Goal: Task Accomplishment & Management: Complete application form

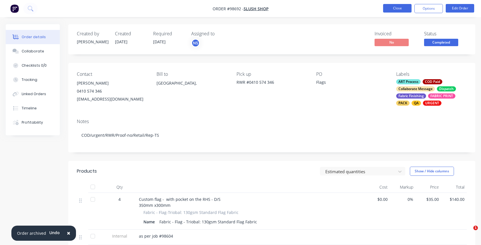
click at [394, 9] on button "Close" at bounding box center [397, 8] width 28 height 9
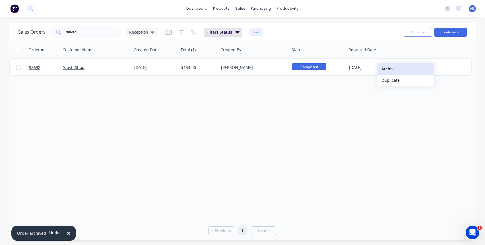
click at [394, 69] on button "Archive" at bounding box center [406, 68] width 57 height 11
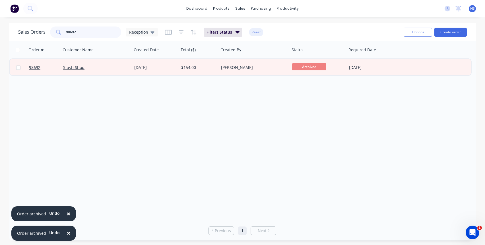
click at [91, 34] on input "98692" at bounding box center [93, 31] width 55 height 11
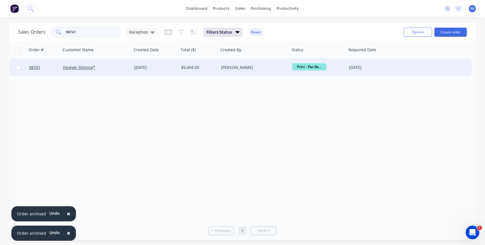
type input "98741"
click at [262, 67] on div "[PERSON_NAME]" at bounding box center [252, 68] width 63 height 6
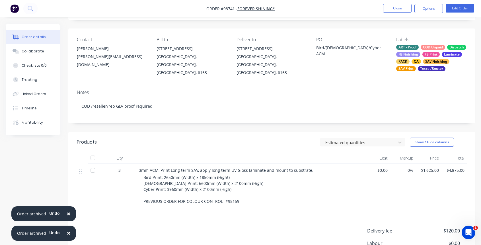
scroll to position [101, 0]
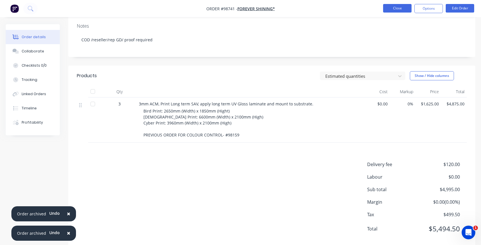
click at [396, 9] on button "Close" at bounding box center [397, 8] width 28 height 9
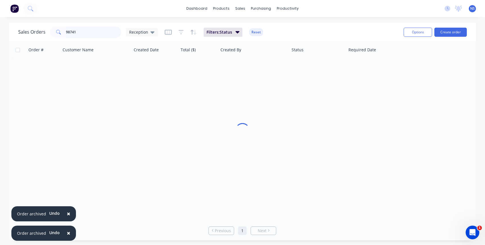
click at [82, 32] on input "98741" at bounding box center [93, 31] width 55 height 11
drag, startPoint x: 80, startPoint y: 32, endPoint x: 61, endPoint y: 30, distance: 18.9
click at [61, 30] on div "98741" at bounding box center [85, 31] width 71 height 11
click at [89, 32] on input "98741" at bounding box center [93, 31] width 55 height 11
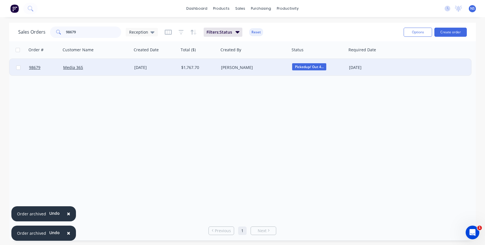
type input "98679"
click at [97, 66] on div "Media 365" at bounding box center [94, 68] width 63 height 6
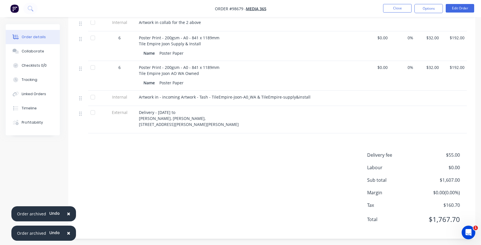
scroll to position [250, 0]
click at [31, 52] on div "Collaborate" at bounding box center [33, 51] width 22 height 5
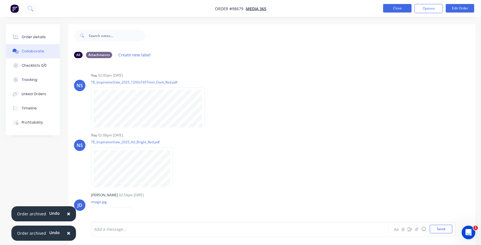
click at [395, 9] on button "Close" at bounding box center [397, 8] width 28 height 9
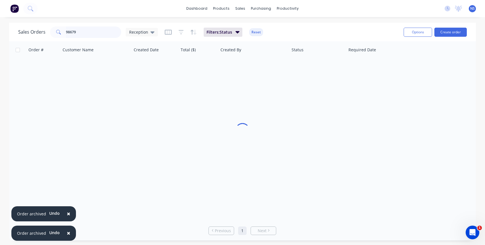
click at [92, 32] on input "98679" at bounding box center [93, 31] width 55 height 11
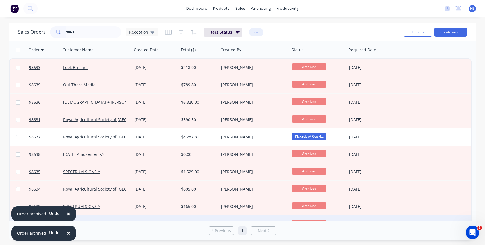
drag, startPoint x: 68, startPoint y: 213, endPoint x: 67, endPoint y: 218, distance: 4.7
click at [68, 213] on span "×" at bounding box center [68, 213] width 3 height 8
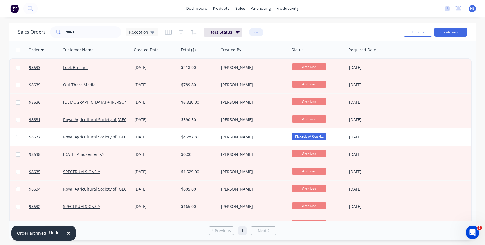
click at [67, 233] on span "×" at bounding box center [68, 233] width 3 height 8
click at [84, 33] on input "9863" at bounding box center [93, 31] width 55 height 11
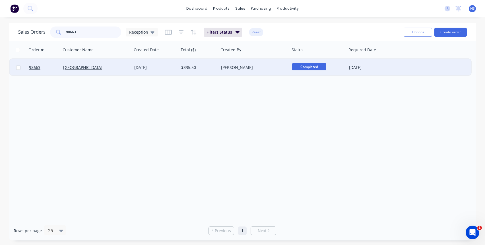
type input "98663"
click at [166, 68] on div "[DATE]" at bounding box center [155, 68] width 42 height 6
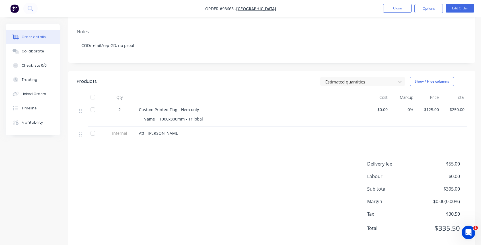
scroll to position [46, 0]
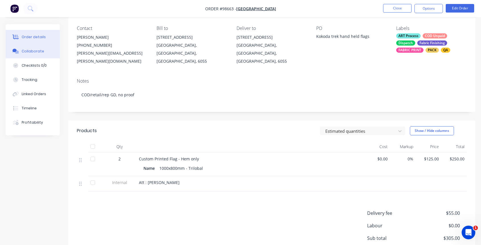
click at [30, 53] on div "Collaborate" at bounding box center [33, 51] width 22 height 5
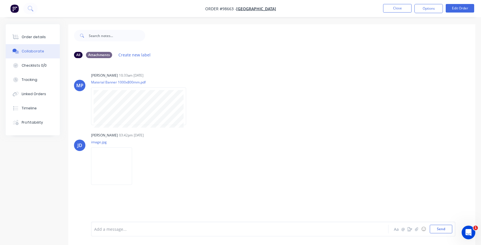
click at [147, 231] on div at bounding box center [228, 229] width 268 height 6
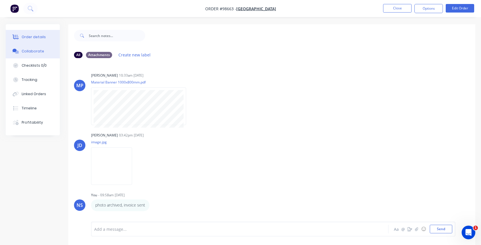
click at [34, 34] on div "Order details" at bounding box center [34, 36] width 24 height 5
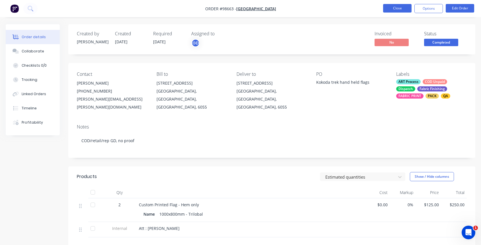
click at [390, 7] on button "Close" at bounding box center [397, 8] width 28 height 9
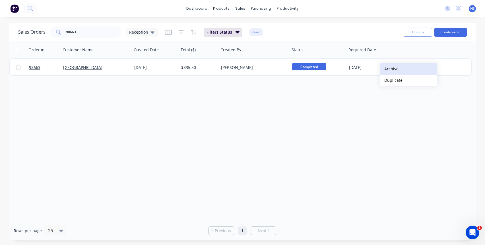
click at [393, 69] on button "Archive" at bounding box center [408, 68] width 57 height 11
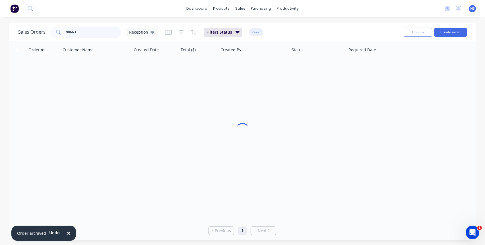
click at [93, 32] on input "98663" at bounding box center [93, 31] width 55 height 11
type input "9"
type input "98676"
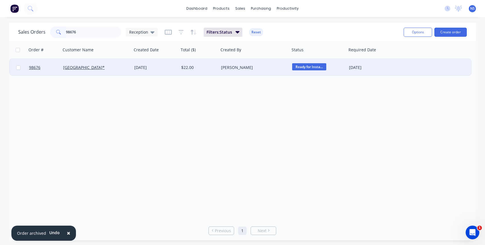
click at [275, 66] on div "[PERSON_NAME]" at bounding box center [252, 68] width 63 height 6
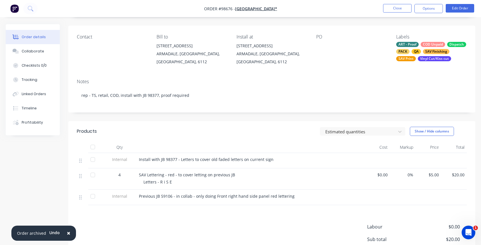
scroll to position [99, 0]
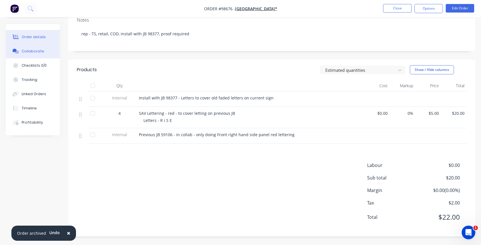
click at [38, 52] on div "Collaborate" at bounding box center [33, 51] width 22 height 5
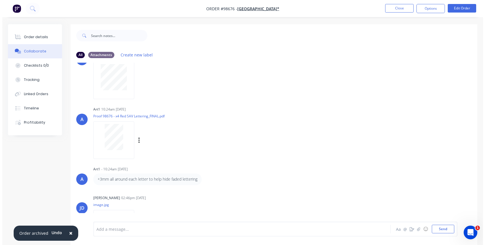
scroll to position [54, 0]
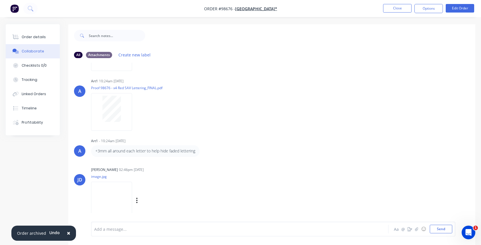
click at [118, 188] on img at bounding box center [111, 200] width 41 height 37
click at [148, 229] on div at bounding box center [228, 229] width 268 height 6
click at [397, 9] on button "Close" at bounding box center [397, 8] width 28 height 9
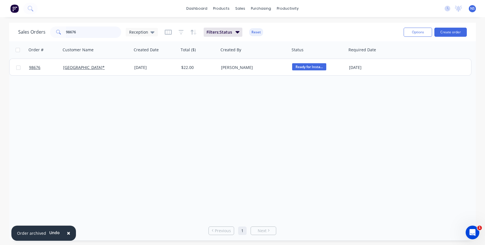
click at [83, 32] on input "98676" at bounding box center [93, 31] width 55 height 11
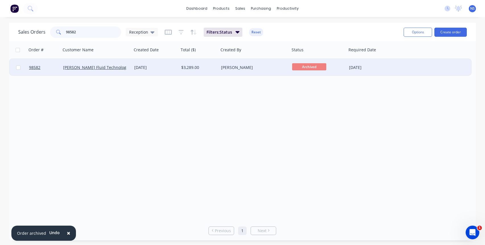
type input "98582"
click at [204, 68] on div "$3,289.00" at bounding box center [198, 68] width 34 height 6
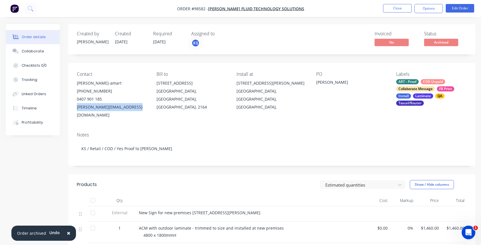
drag, startPoint x: 75, startPoint y: 106, endPoint x: 138, endPoint y: 107, distance: 62.9
click at [138, 107] on div "Contact Aaron Louang-amart (02) 8787 1411 0407 901 185 aaron.louang-amart@wmfts…" at bounding box center [271, 95] width 407 height 65
copy div "aaron.louang-amart@wmfts.com"
click at [28, 52] on div "Collaborate" at bounding box center [33, 51] width 22 height 5
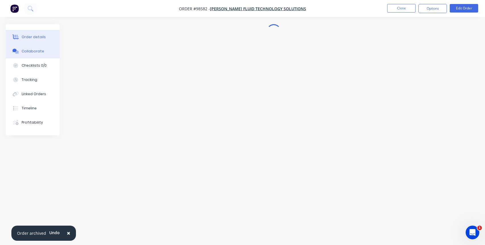
click at [40, 36] on div "Order details" at bounding box center [34, 36] width 24 height 5
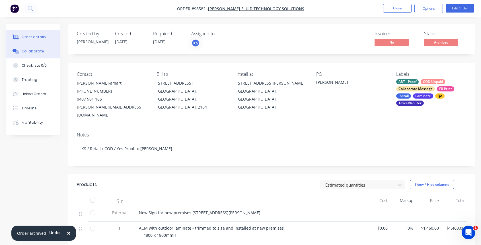
click at [36, 51] on div "Collaborate" at bounding box center [33, 51] width 22 height 5
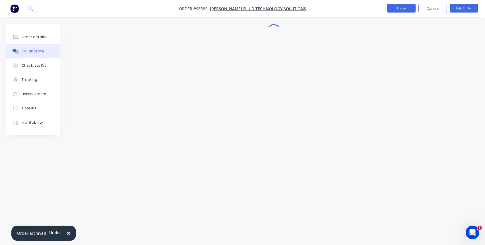
click at [397, 8] on button "Close" at bounding box center [401, 8] width 28 height 9
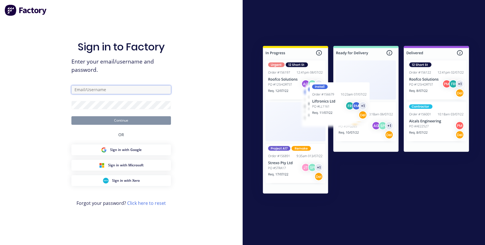
click at [89, 88] on input "text" at bounding box center [121, 89] width 100 height 9
type input "reception@allflags.com.au"
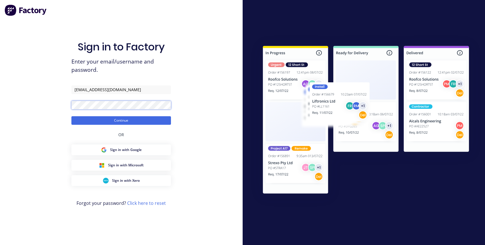
click at [71, 116] on button "Continue" at bounding box center [121, 120] width 100 height 9
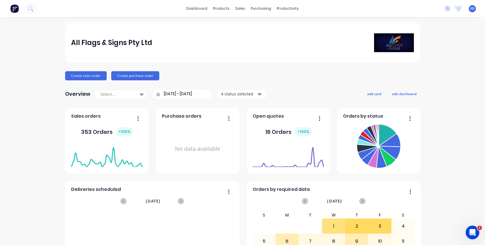
click at [254, 94] on button "4 status selected" at bounding box center [242, 94] width 48 height 9
click at [260, 25] on div "Sales Orders" at bounding box center [259, 27] width 23 height 5
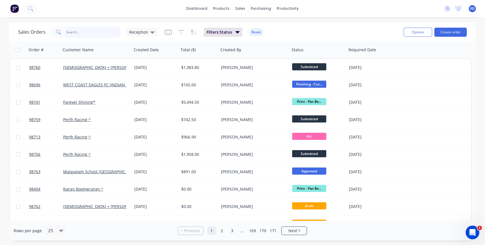
click at [92, 32] on input "text" at bounding box center [93, 31] width 55 height 11
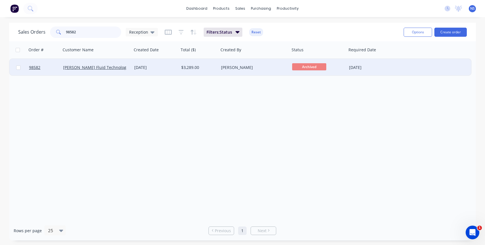
type input "98582"
click at [269, 70] on div "[PERSON_NAME]" at bounding box center [252, 68] width 63 height 6
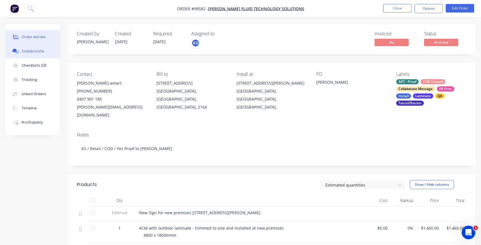
click at [40, 53] on div "Collaborate" at bounding box center [33, 51] width 22 height 5
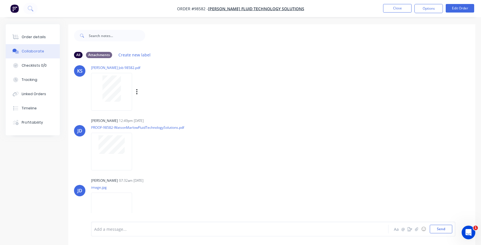
scroll to position [26, 0]
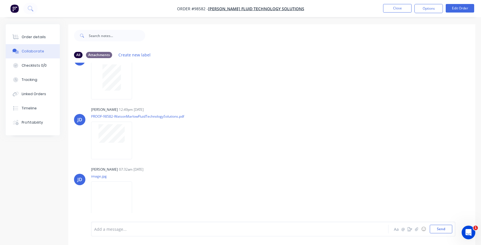
click at [129, 228] on div at bounding box center [228, 229] width 268 height 6
click at [402, 10] on button "Close" at bounding box center [397, 8] width 28 height 9
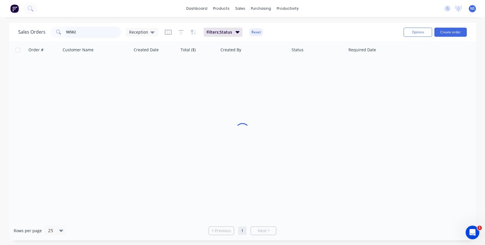
click at [102, 30] on input "98582" at bounding box center [93, 31] width 55 height 11
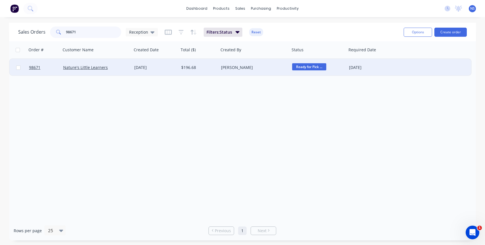
type input "98671"
click at [166, 70] on div "[DATE]" at bounding box center [155, 68] width 42 height 6
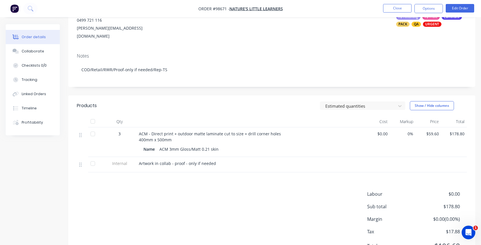
scroll to position [100, 0]
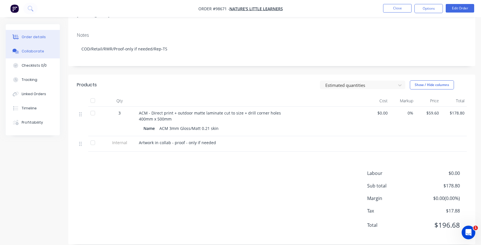
click at [32, 53] on div "Collaborate" at bounding box center [33, 51] width 22 height 5
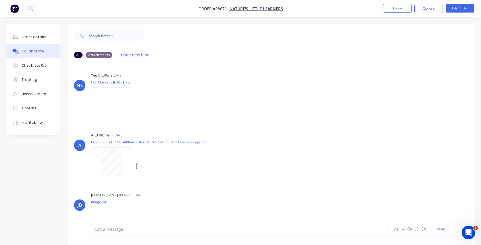
scroll to position [26, 0]
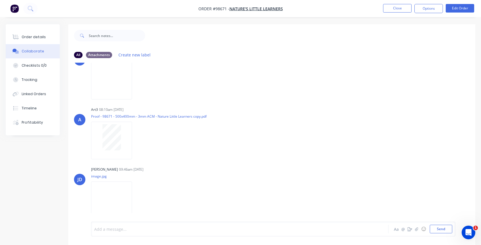
click at [134, 228] on div at bounding box center [228, 229] width 268 height 6
click at [438, 228] on button "Send" at bounding box center [441, 229] width 22 height 9
click at [401, 8] on button "Close" at bounding box center [397, 8] width 28 height 9
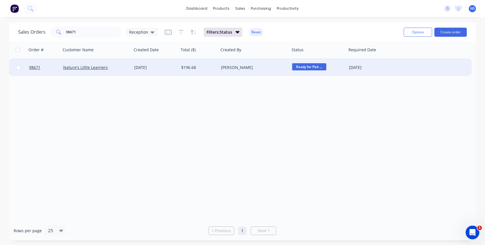
click at [271, 67] on div "[PERSON_NAME]" at bounding box center [252, 68] width 63 height 6
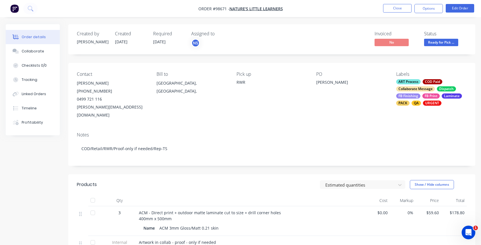
click at [436, 85] on div "ART Process COD Paid Collaborate Message Dispatch FB Finishing FB Print Laminat…" at bounding box center [431, 92] width 71 height 26
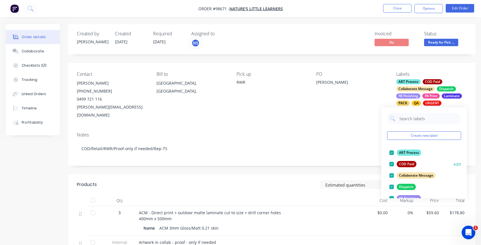
click at [393, 162] on div at bounding box center [391, 163] width 11 height 11
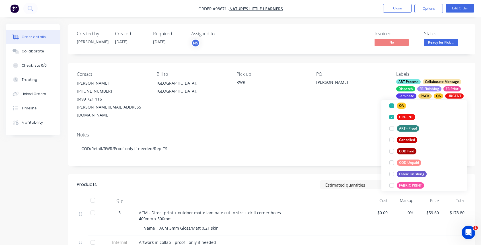
scroll to position [121, 0]
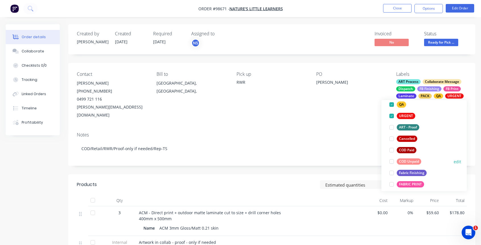
click at [390, 160] on div at bounding box center [391, 161] width 11 height 11
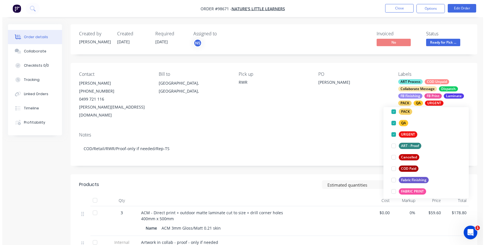
scroll to position [0, 0]
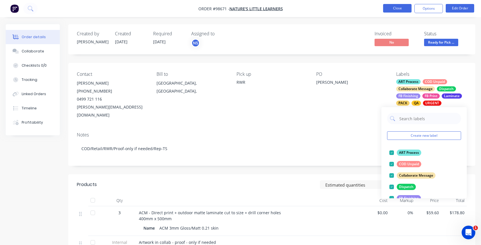
click at [398, 8] on button "Close" at bounding box center [397, 8] width 28 height 9
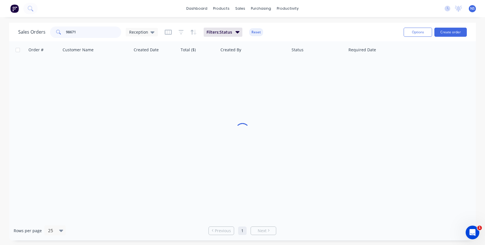
drag, startPoint x: 93, startPoint y: 34, endPoint x: 63, endPoint y: 33, distance: 30.7
click at [64, 33] on div "98671" at bounding box center [85, 31] width 71 height 11
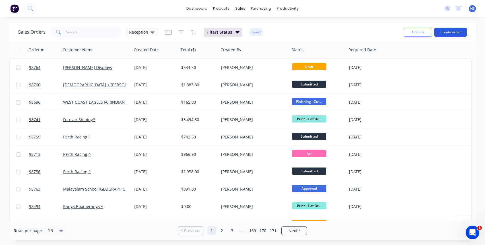
click at [451, 31] on button "Create order" at bounding box center [451, 32] width 32 height 9
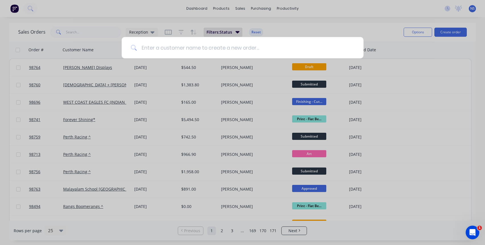
click at [224, 48] on input at bounding box center [246, 47] width 218 height 21
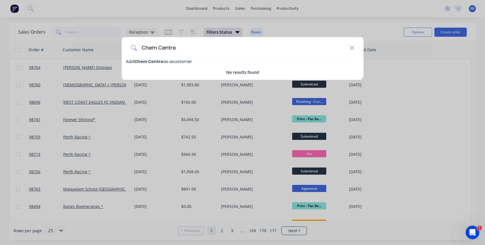
type input "Chem Centre"
click at [157, 61] on span "Chem Centre" at bounding box center [148, 62] width 29 height 6
select select "AU"
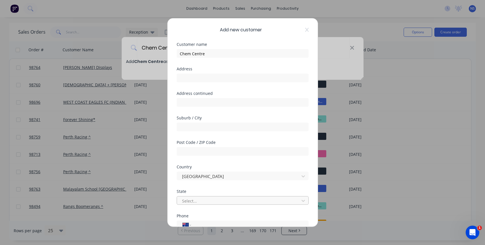
click at [221, 201] on div at bounding box center [239, 200] width 115 height 7
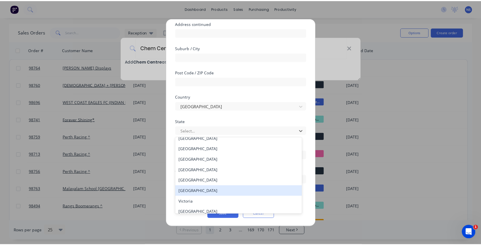
scroll to position [10, 0]
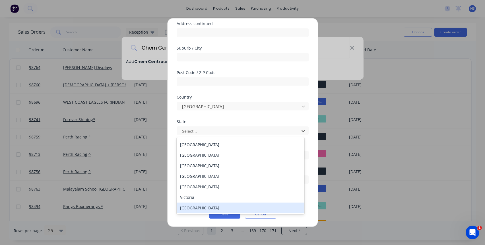
click at [226, 210] on div "[GEOGRAPHIC_DATA]" at bounding box center [241, 207] width 128 height 11
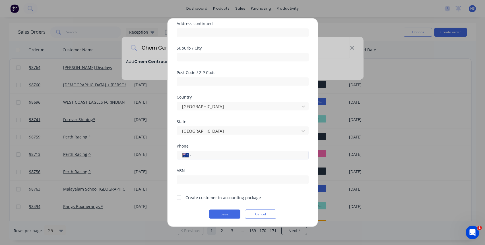
click at [217, 155] on input "tel" at bounding box center [248, 155] width 107 height 7
type input "(08) 9422 9913"
click at [179, 198] on div at bounding box center [178, 197] width 11 height 11
click at [226, 214] on button "Save" at bounding box center [224, 213] width 31 height 9
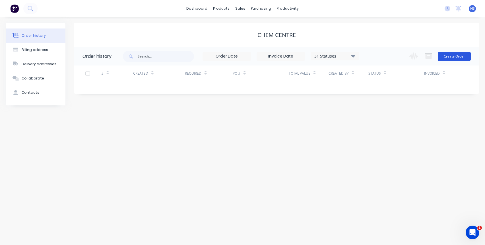
click at [451, 55] on button "Create Order" at bounding box center [454, 56] width 33 height 9
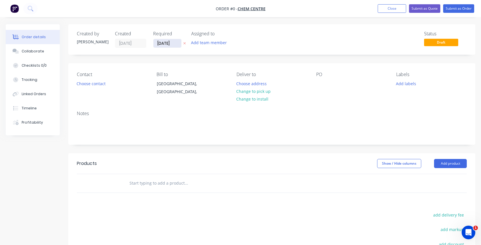
click at [166, 43] on input "[DATE]" at bounding box center [167, 43] width 28 height 9
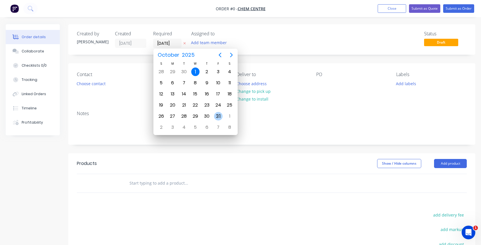
click at [219, 116] on div "31" at bounding box center [218, 116] width 9 height 9
type input "31/10/25"
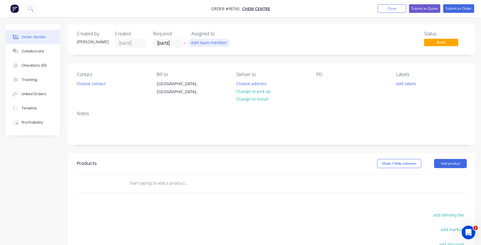
click at [209, 41] on button "Add team member" at bounding box center [209, 43] width 42 height 8
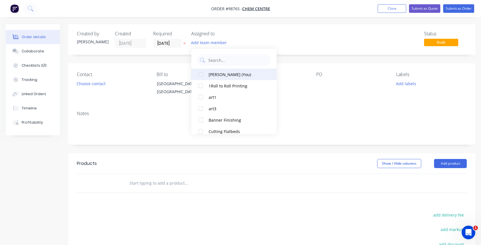
click at [226, 79] on button "[PERSON_NAME] (You)" at bounding box center [233, 74] width 85 height 11
click at [96, 85] on button "Choose contact" at bounding box center [91, 83] width 35 height 8
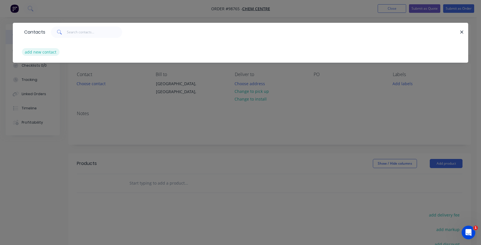
click at [46, 49] on button "add new contact" at bounding box center [41, 52] width 38 height 8
select select "AU"
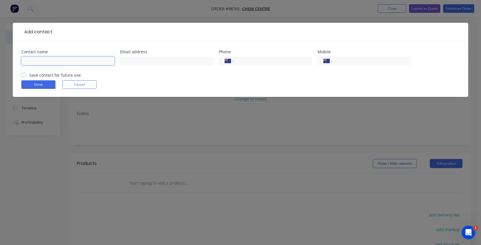
click at [49, 60] on input "text" at bounding box center [67, 61] width 93 height 9
type input "Shannon Ferguson"
click at [128, 60] on input "text" at bounding box center [166, 61] width 93 height 9
type input "SFerguson@chemcentre.wa.gov.au"
click at [242, 61] on input "tel" at bounding box center [272, 61] width 68 height 7
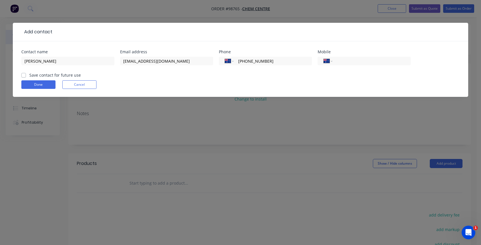
type input "(08) 9422 9913"
click at [29, 75] on label "Save contact for future use" at bounding box center [55, 75] width 52 height 6
click at [24, 75] on input "Save contact for future use" at bounding box center [23, 74] width 5 height 5
checkbox input "true"
click at [47, 85] on button "Done" at bounding box center [38, 84] width 34 height 9
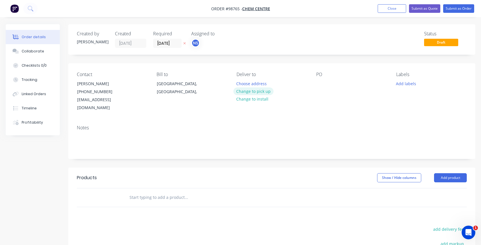
click at [248, 90] on button "Change to pick up" at bounding box center [253, 91] width 40 height 8
click at [244, 82] on div at bounding box center [240, 83] width 9 height 8
click at [318, 82] on div at bounding box center [320, 83] width 9 height 8
click at [409, 83] on button "Add labels" at bounding box center [406, 83] width 26 height 8
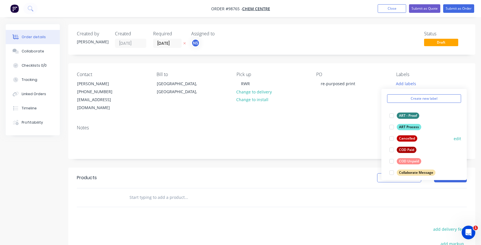
scroll to position [25, 0]
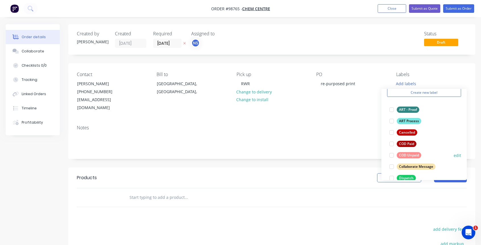
click at [392, 156] on div at bounding box center [391, 154] width 11 height 11
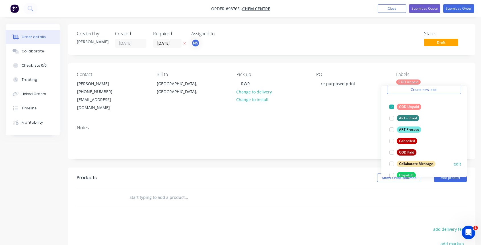
click at [392, 164] on div at bounding box center [391, 163] width 11 height 11
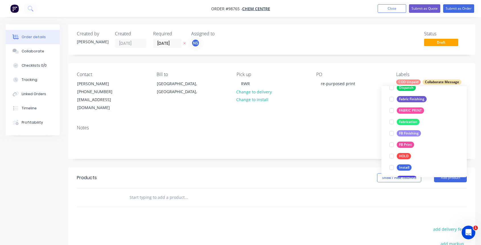
scroll to position [113, 0]
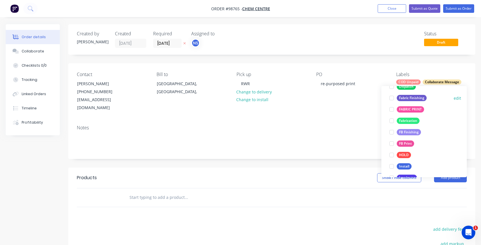
click at [392, 99] on div at bounding box center [391, 97] width 11 height 11
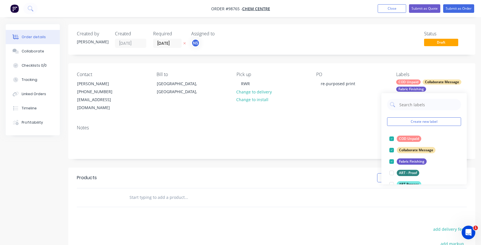
scroll to position [97, 0]
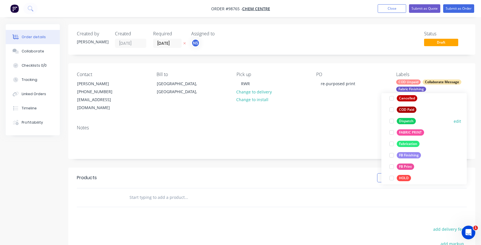
click at [392, 121] on div at bounding box center [391, 120] width 11 height 11
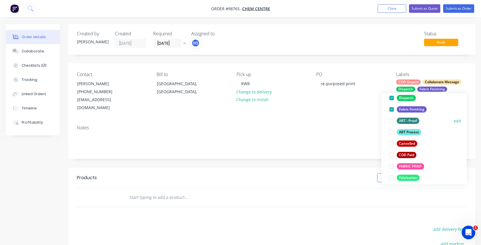
scroll to position [202, 0]
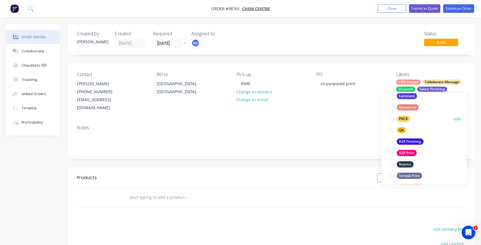
click at [392, 118] on div at bounding box center [391, 118] width 11 height 11
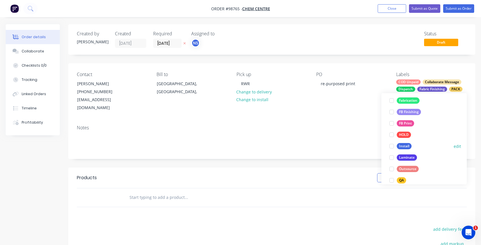
scroll to position [162, 0]
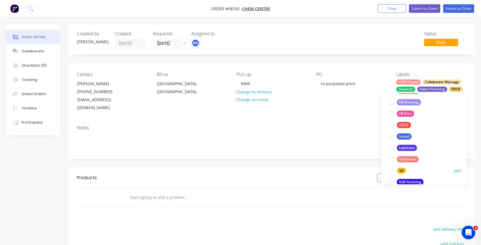
click at [392, 172] on div at bounding box center [391, 170] width 11 height 11
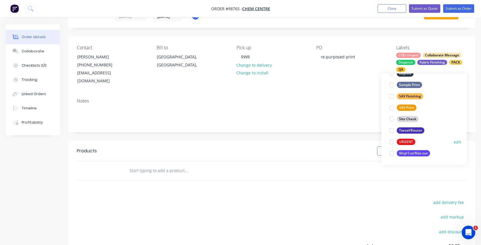
scroll to position [30, 0]
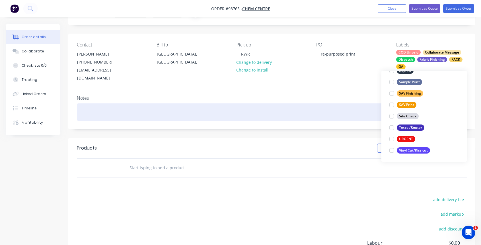
click at [85, 105] on div at bounding box center [272, 111] width 390 height 17
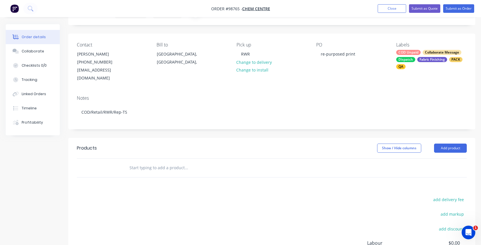
click at [137, 162] on input "text" at bounding box center [186, 167] width 114 height 11
click at [453, 143] on button "Add product" at bounding box center [450, 147] width 33 height 9
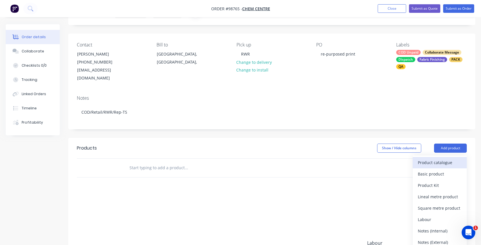
click at [432, 158] on div "Product catalogue" at bounding box center [440, 162] width 44 height 8
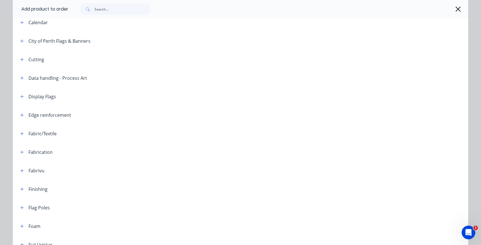
scroll to position [171, 0]
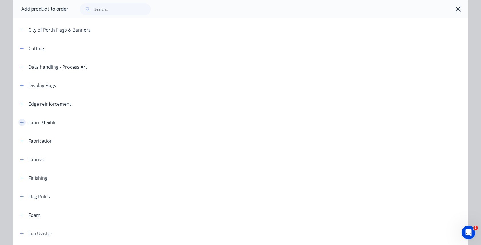
click at [20, 122] on icon "button" at bounding box center [21, 122] width 3 height 3
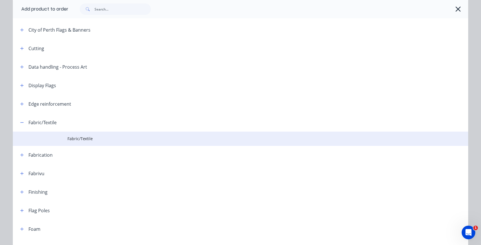
click at [73, 138] on span "Fabric/Textile" at bounding box center [227, 138] width 320 height 6
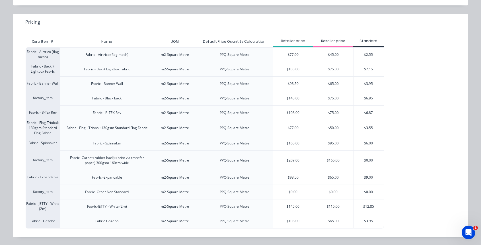
scroll to position [107, 0]
click at [287, 192] on div "$0.00" at bounding box center [293, 192] width 40 height 14
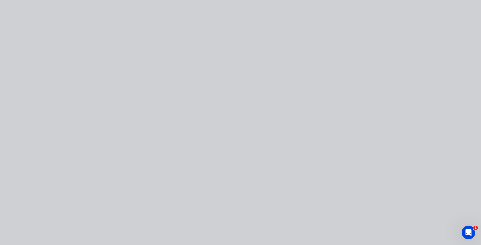
scroll to position [0, 0]
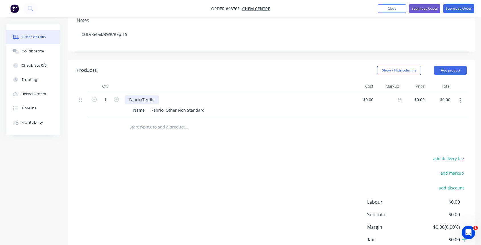
click at [154, 95] on div "Fabric/Textile" at bounding box center [142, 99] width 34 height 8
click at [168, 121] on input "text" at bounding box center [186, 126] width 114 height 11
click at [448, 66] on button "Add product" at bounding box center [450, 70] width 33 height 9
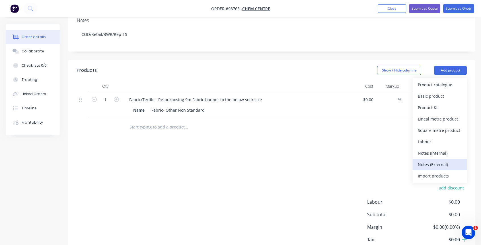
click at [435, 160] on div "Notes (External)" at bounding box center [440, 164] width 44 height 8
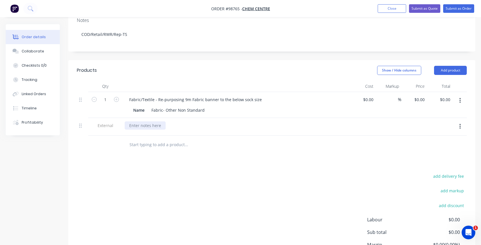
click at [153, 121] on div at bounding box center [145, 125] width 41 height 8
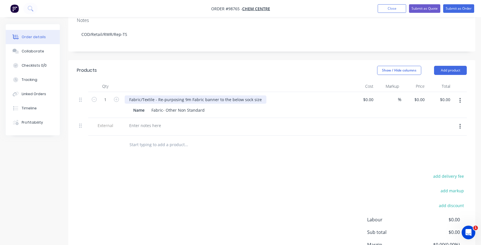
click at [257, 95] on div "Fabric/Textile - Re-purposing 9m Fabric banner to the below sock size" at bounding box center [196, 99] width 142 height 8
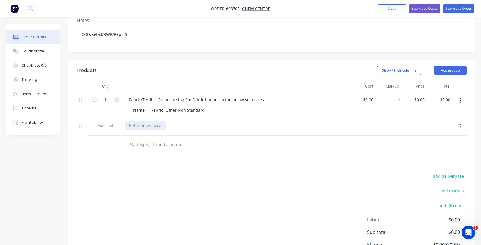
click at [140, 121] on div at bounding box center [145, 125] width 41 height 8
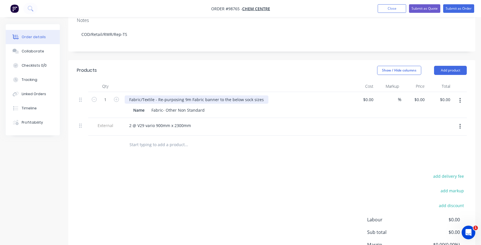
click at [258, 95] on div "Fabric/Textile - Re-purposing 9m Fabric banner to the below sock sizes" at bounding box center [197, 99] width 144 height 8
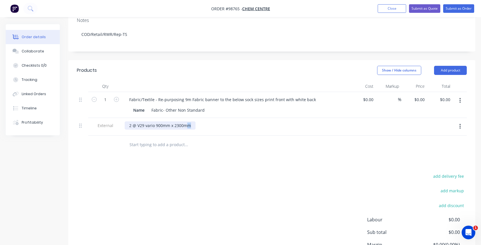
drag, startPoint x: 192, startPoint y: 118, endPoint x: 126, endPoint y: 118, distance: 65.7
click at [126, 121] on div "2 @ V29 vario 900mm x 2300mm" at bounding box center [160, 125] width 71 height 8
click at [460, 124] on icon "button" at bounding box center [459, 126] width 1 height 5
click at [438, 149] on div "Delete" at bounding box center [440, 153] width 44 height 8
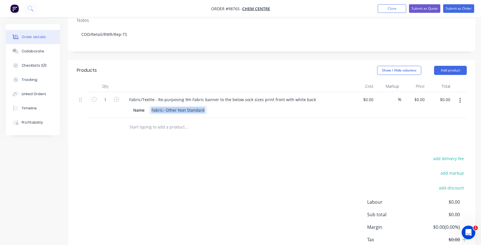
drag, startPoint x: 205, startPoint y: 102, endPoint x: 148, endPoint y: 98, distance: 56.8
click at [148, 106] on div "Name Fabric- Other Non Standard" at bounding box center [235, 110] width 208 height 8
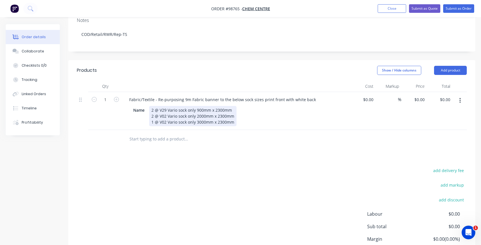
click at [232, 106] on div "2 @ V29 Vario sock only 900mm x 2300mm 2 @ V02 Vario sock only 2000mm x 2300mm …" at bounding box center [192, 116] width 87 height 20
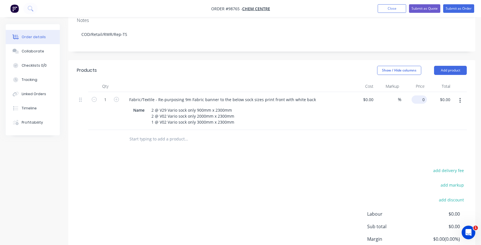
click at [422, 95] on input "0" at bounding box center [420, 99] width 13 height 8
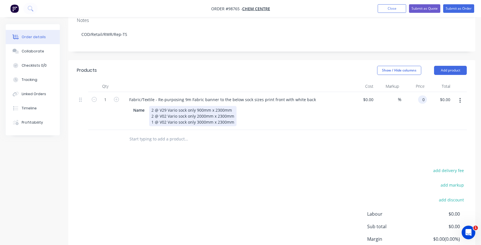
type input "$0.00"
click at [232, 106] on div "2 @ V29 Vario sock only 900mm x 2300mm 2 @ V02 Vario sock only 2000mm x 2300mm …" at bounding box center [192, 116] width 87 height 20
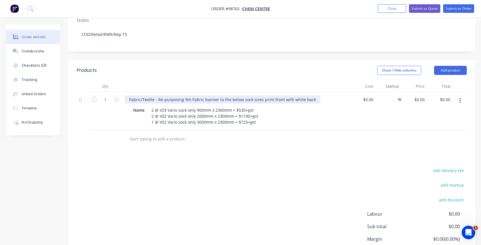
click at [309, 95] on div "Fabric/Textile - Re-purposing 9m Fabric banner to the below sock sizes print fr…" at bounding box center [223, 99] width 196 height 8
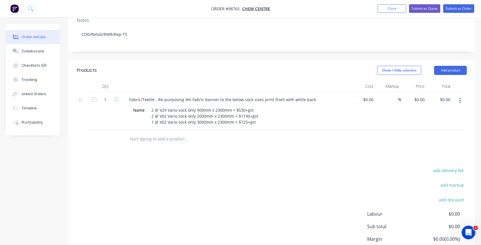
click at [180, 133] on input "text" at bounding box center [186, 138] width 114 height 11
click at [456, 66] on button "Add product" at bounding box center [450, 70] width 33 height 9
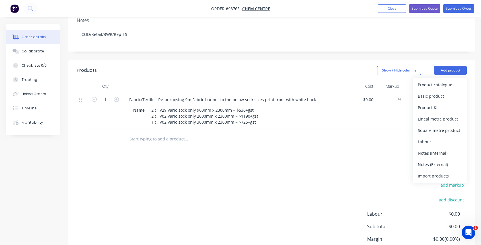
click at [449, 160] on div "Notes (External)" at bounding box center [440, 164] width 44 height 8
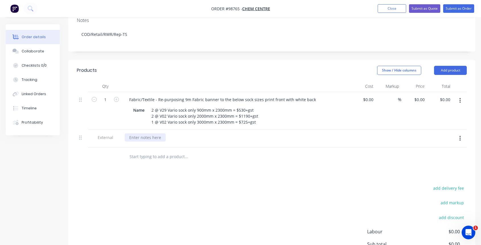
click at [145, 133] on div at bounding box center [145, 137] width 41 height 8
click at [189, 133] on div "Cut 9m banner into the 5 x sizes and sew into sock" at bounding box center [178, 137] width 106 height 8
click at [240, 133] on div "Cut 9m banner into the 5 x sizes provided and sew into sock" at bounding box center [187, 137] width 124 height 8
click at [421, 95] on input "0" at bounding box center [423, 99] width 7 height 8
type input "2445"
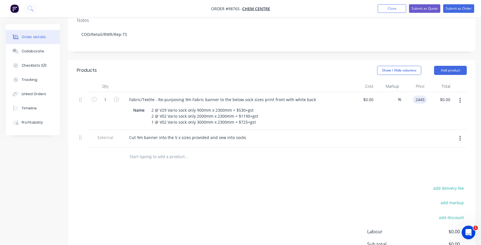
type input "0.00"
type input "$2,445.00"
click at [140, 151] on input "text" at bounding box center [186, 156] width 114 height 11
click at [454, 66] on button "Add product" at bounding box center [450, 70] width 33 height 9
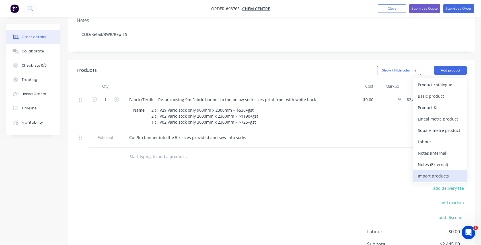
click at [435, 170] on button "Import products" at bounding box center [440, 175] width 54 height 11
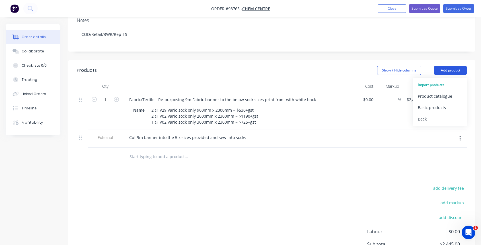
click at [444, 66] on button "Add product" at bounding box center [450, 70] width 33 height 9
click at [429, 115] on div "Back" at bounding box center [440, 119] width 44 height 8
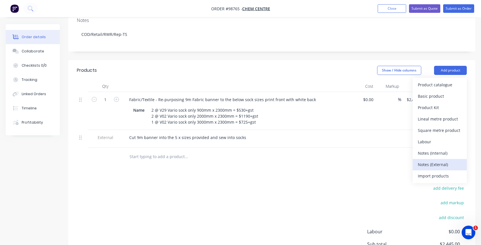
click at [436, 160] on div "Notes (External)" at bounding box center [440, 164] width 44 height 8
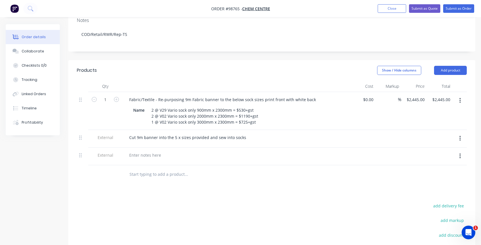
click at [137, 160] on div at bounding box center [236, 160] width 223 height 1
click at [137, 151] on div at bounding box center [145, 155] width 41 height 8
click at [245, 133] on div "Cut 9m banner into the 5 x sizes provided and sew into socks" at bounding box center [188, 137] width 126 height 8
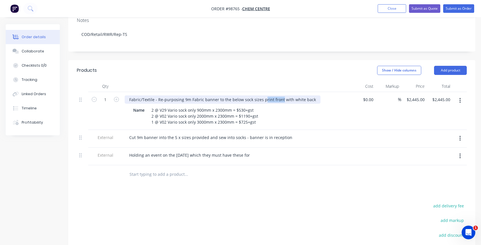
drag, startPoint x: 262, startPoint y: 93, endPoint x: 272, endPoint y: 90, distance: 11.1
click at [279, 95] on div "Fabric/Textile - Re-purposing 9m Fabric banner to the below sock sizes print fr…" at bounding box center [223, 99] width 196 height 8
click at [260, 95] on div "Fabric/Textile - Re-purposing 9m Fabric banner to the below sock sizes print fr…" at bounding box center [223, 99] width 196 height 8
click at [260, 95] on div "Fabric/Textile - Re-purposing 9m Fabric banner to the below sock sizesprint fro…" at bounding box center [221, 99] width 193 height 8
drag, startPoint x: 260, startPoint y: 91, endPoint x: 311, endPoint y: 91, distance: 50.9
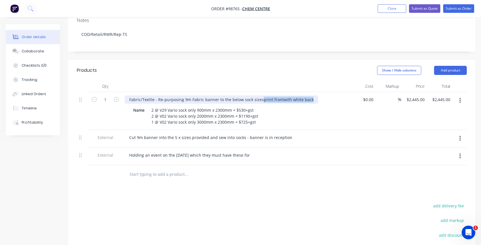
click at [311, 95] on div "Fabric/Textile - Re-purposing 9m Fabric banner to the below sock sizesprint fro…" at bounding box center [221, 99] width 193 height 8
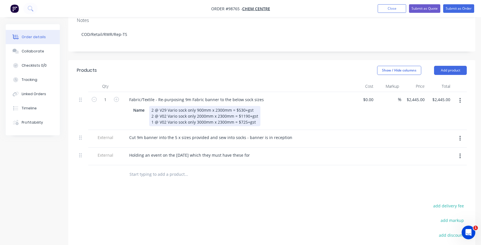
click at [254, 106] on div "2 @ V29 Vario sock only 900mm x 2300mm = $530+gst 2 @ V02 Vario sock only 2000m…" at bounding box center [204, 116] width 111 height 20
click at [177, 106] on div "2 @ V29 Vario sock only 900mm x 2300mm = $530+gst 2 @ V02 Vario sock only 2000m…" at bounding box center [204, 116] width 111 height 20
click at [177, 108] on div "2 @ V29 Vario(white back) sock only 900mm x 2300mm = $530+gst 2 @ V02 Vario soc…" at bounding box center [213, 116] width 129 height 20
click at [176, 113] on div "2 @ V29 Vario(white back) sock only 900mm x 2300mm = $530+gst 2 @ V02 Vario(whi…" at bounding box center [216, 116] width 134 height 20
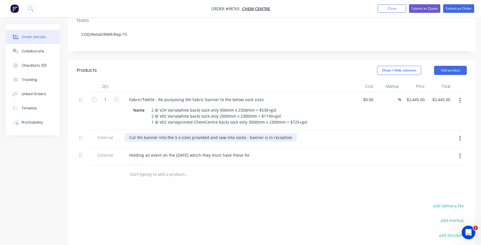
click at [287, 133] on div "Cut 9m banner into the 5 x sizes provided and sew into socks - banner is in rec…" at bounding box center [211, 137] width 172 height 8
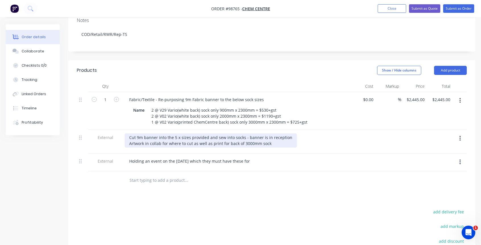
click at [268, 136] on div "Cut 9m banner into the 5 x sizes provided and sew into socks - banner is in rec…" at bounding box center [211, 140] width 172 height 14
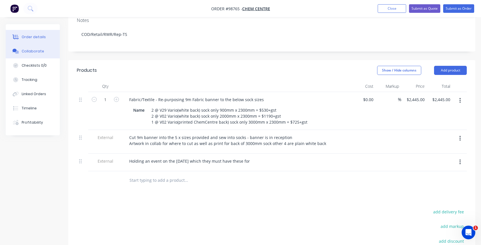
click at [28, 51] on div "Collaborate" at bounding box center [33, 51] width 22 height 5
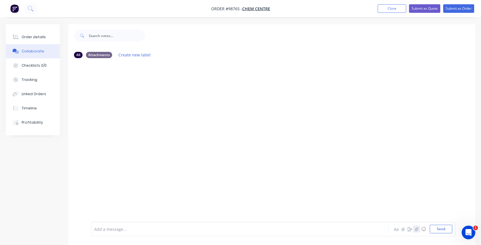
click at [416, 228] on icon "button" at bounding box center [416, 229] width 3 height 4
click at [442, 229] on button "Send" at bounding box center [441, 229] width 22 height 9
click at [415, 228] on icon "button" at bounding box center [416, 229] width 3 height 4
click at [436, 229] on button "Send" at bounding box center [441, 229] width 22 height 9
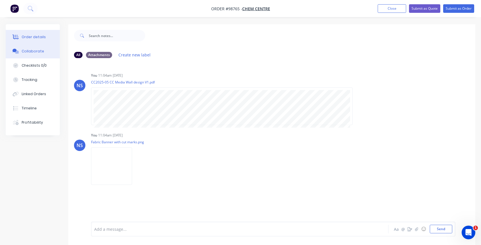
click at [39, 35] on div "Order details" at bounding box center [34, 36] width 24 height 5
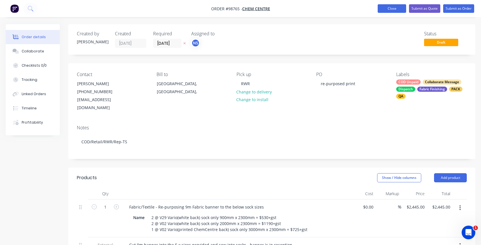
click at [390, 9] on button "Close" at bounding box center [392, 8] width 28 height 9
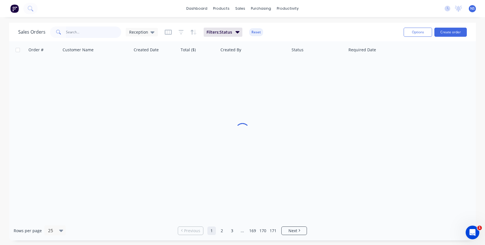
click at [92, 29] on input "text" at bounding box center [93, 31] width 55 height 11
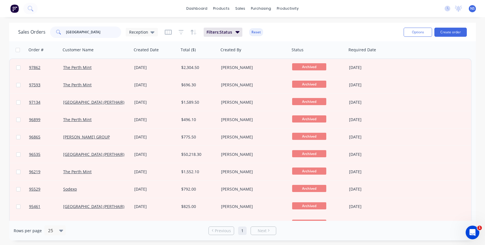
type input "Perth airport"
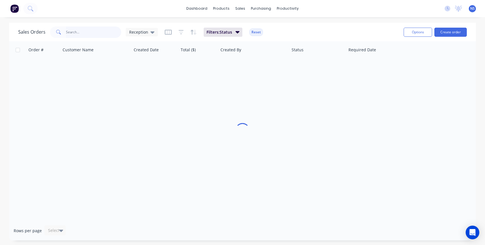
click at [81, 32] on input "text" at bounding box center [93, 31] width 55 height 11
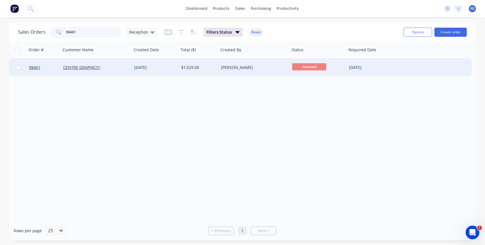
type input "98461"
click at [115, 69] on div "CENTRE GRAPHICS^" at bounding box center [94, 68] width 63 height 6
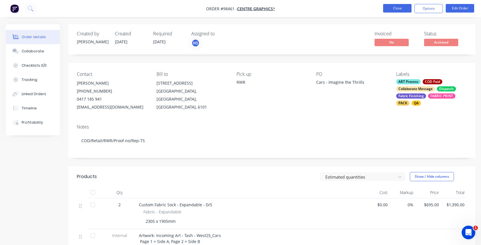
click at [398, 9] on button "Close" at bounding box center [397, 8] width 28 height 9
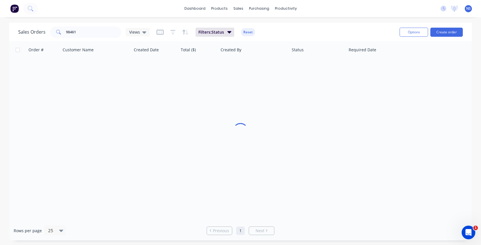
click at [395, 8] on div "dashboard products sales purchasing productivity dashboard products Product Cat…" at bounding box center [240, 8] width 481 height 17
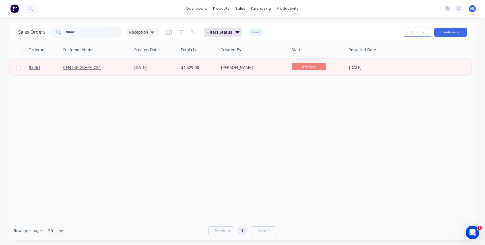
drag, startPoint x: 91, startPoint y: 34, endPoint x: 45, endPoint y: 24, distance: 47.4
click at [46, 24] on div "Sales Orders 98461 Reception Filters: Status Reset Options Create order" at bounding box center [242, 32] width 467 height 18
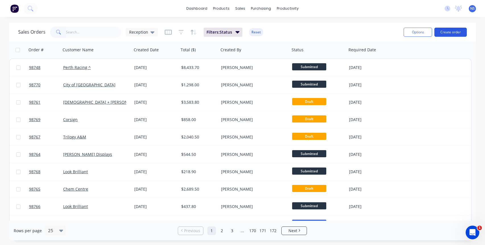
click at [448, 33] on button "Create order" at bounding box center [451, 32] width 32 height 9
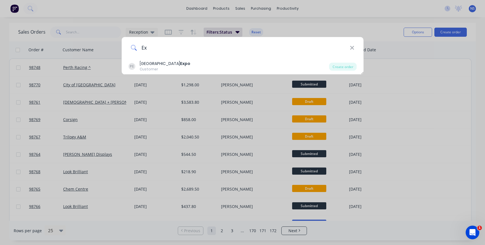
type input "E"
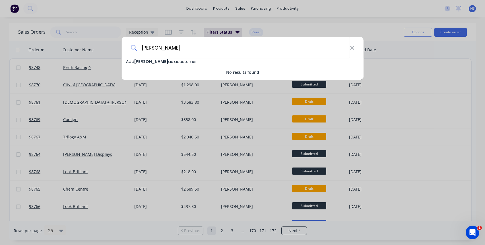
type input "[PERSON_NAME]"
click at [149, 60] on span "[PERSON_NAME]" at bounding box center [151, 62] width 34 height 6
select select "AU"
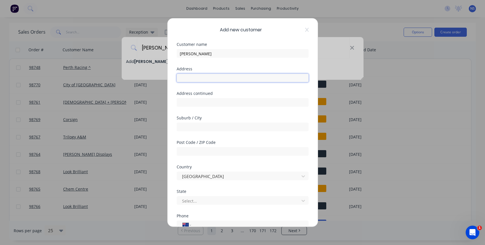
click at [187, 78] on input "text" at bounding box center [243, 78] width 132 height 9
click at [215, 177] on div at bounding box center [239, 175] width 115 height 7
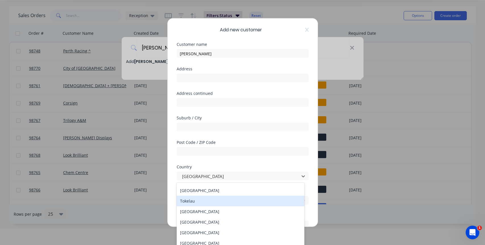
scroll to position [2328, 0]
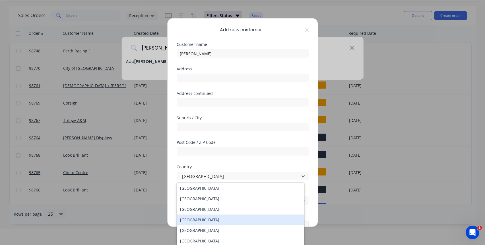
click at [220, 221] on div "[GEOGRAPHIC_DATA]" at bounding box center [241, 219] width 128 height 11
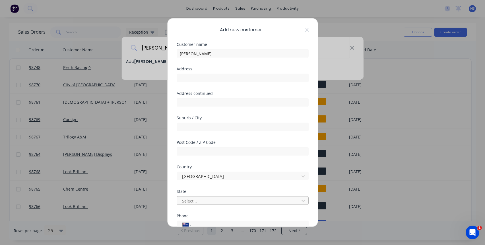
click at [212, 200] on div at bounding box center [239, 200] width 115 height 7
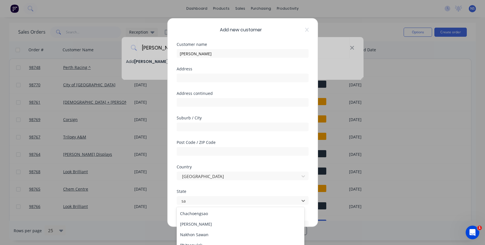
type input "s"
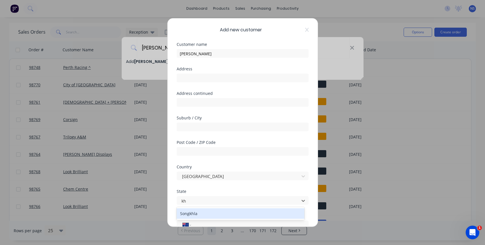
type input "k"
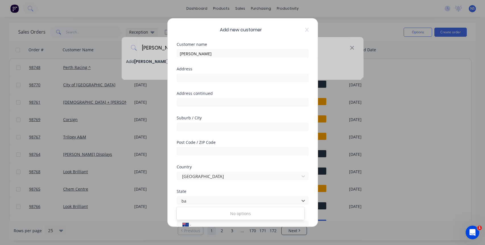
type input "b"
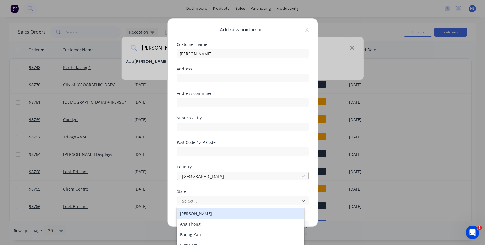
click at [204, 175] on div at bounding box center [239, 175] width 115 height 7
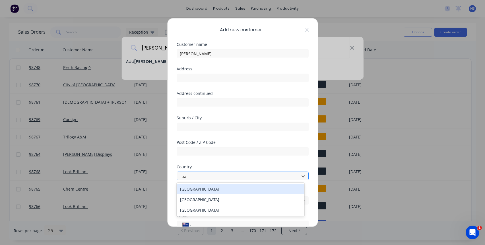
type input "b"
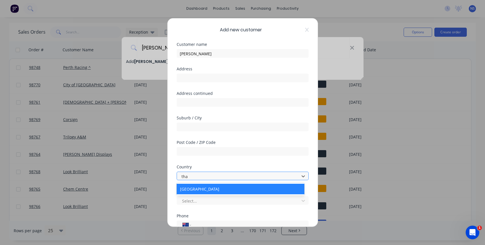
type input "thai"
click at [194, 188] on div "[GEOGRAPHIC_DATA]" at bounding box center [241, 189] width 128 height 11
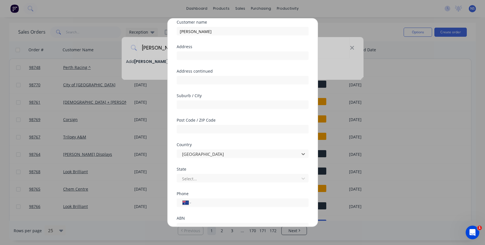
scroll to position [48, 0]
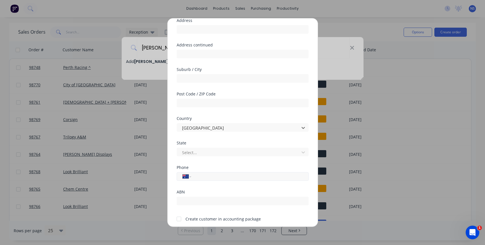
click at [207, 178] on input "tel" at bounding box center [248, 176] width 107 height 7
click at [201, 176] on input "0994975077" at bounding box center [248, 176] width 107 height 7
type input "0994975077"
click at [213, 190] on div "ABN" at bounding box center [243, 192] width 132 height 4
click at [225, 151] on div at bounding box center [239, 152] width 115 height 7
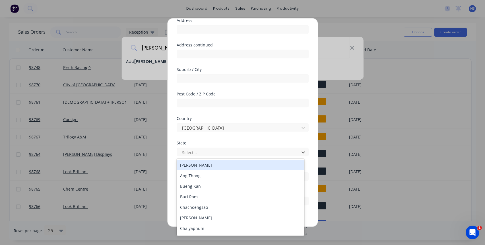
click at [225, 140] on div "Country [GEOGRAPHIC_DATA]" at bounding box center [243, 128] width 132 height 24
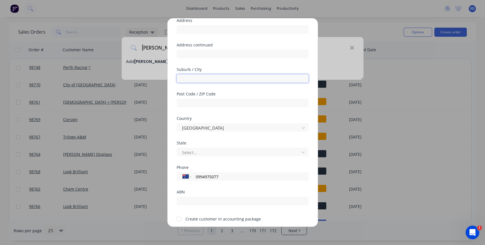
click at [196, 77] on input "text" at bounding box center [243, 78] width 132 height 9
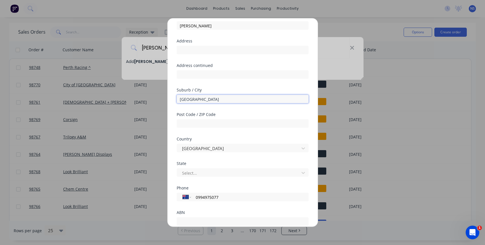
scroll to position [19, 0]
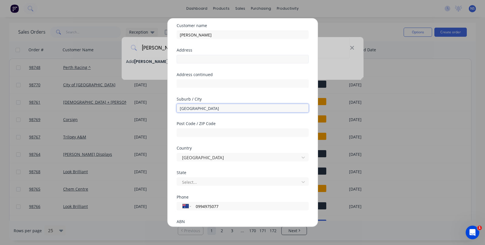
type input "[GEOGRAPHIC_DATA]"
click at [191, 59] on input "text" at bounding box center [243, 59] width 132 height 9
click at [269, 91] on div "Address continued" at bounding box center [243, 85] width 132 height 24
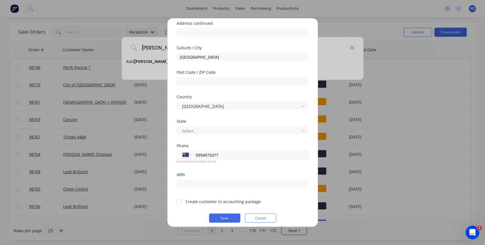
scroll to position [74, 0]
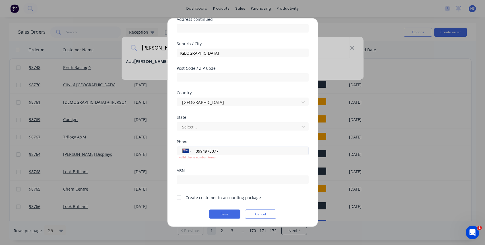
click at [200, 151] on input "0994975077" at bounding box center [248, 150] width 107 height 7
click at [190, 149] on select "International [GEOGRAPHIC_DATA] [GEOGRAPHIC_DATA] [GEOGRAPHIC_DATA] [GEOGRAPHIC…" at bounding box center [187, 151] width 9 height 8
click at [201, 151] on input "0994975077" at bounding box center [248, 150] width 107 height 7
type input "[PHONE_NUMBER]"
click at [232, 168] on div "ABN" at bounding box center [243, 170] width 132 height 4
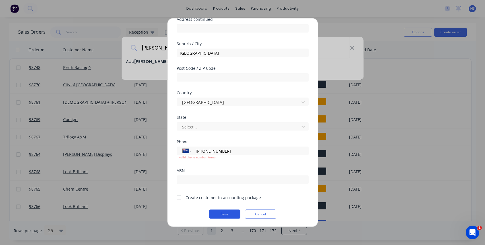
click at [220, 213] on button "Save" at bounding box center [224, 213] width 31 height 9
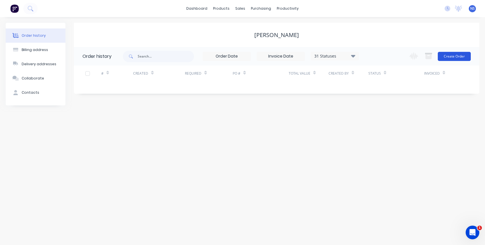
click at [449, 56] on button "Create Order" at bounding box center [454, 56] width 33 height 9
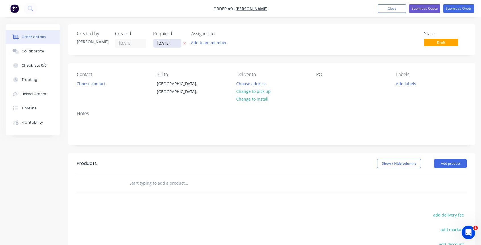
click at [164, 44] on input "[DATE]" at bounding box center [167, 43] width 28 height 9
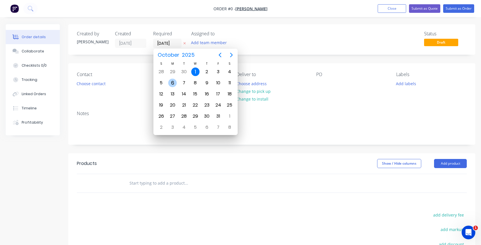
click at [173, 83] on div "6" at bounding box center [172, 83] width 9 height 9
type input "[DATE]"
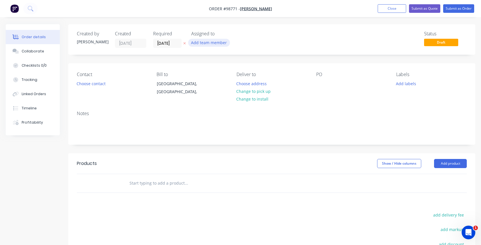
click at [211, 46] on button "Add team member" at bounding box center [209, 43] width 42 height 8
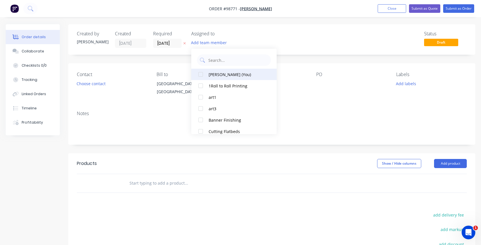
click at [218, 74] on div "[PERSON_NAME] (You)" at bounding box center [237, 74] width 57 height 6
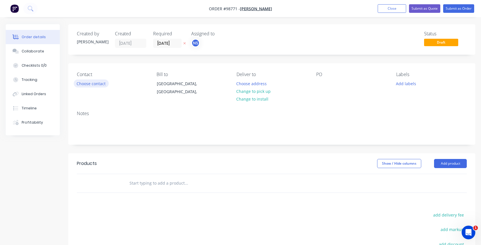
click at [88, 81] on button "Choose contact" at bounding box center [91, 83] width 35 height 8
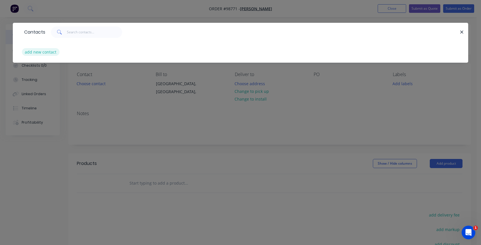
click at [42, 51] on button "add new contact" at bounding box center [41, 52] width 38 height 8
select select "AU"
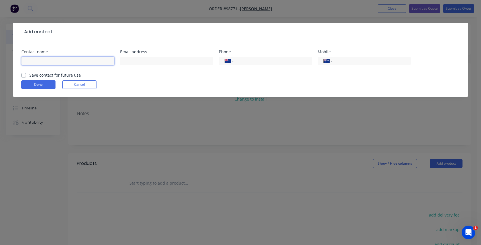
click at [40, 61] on input "text" at bounding box center [67, 61] width 93 height 9
type input "[PERSON_NAME]"
click at [138, 60] on input "text" at bounding box center [166, 61] width 93 height 9
type input "[PERSON_NAME][EMAIL_ADDRESS][DOMAIN_NAME]"
click at [266, 60] on input "tel" at bounding box center [272, 61] width 68 height 7
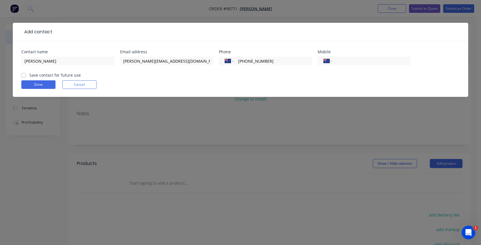
type input "[PHONE_NUMBER]"
click at [29, 75] on label "Save contact for future use" at bounding box center [55, 75] width 52 height 6
click at [23, 75] on input "Save contact for future use" at bounding box center [23, 74] width 5 height 5
checkbox input "true"
click at [35, 82] on button "Done" at bounding box center [38, 84] width 34 height 9
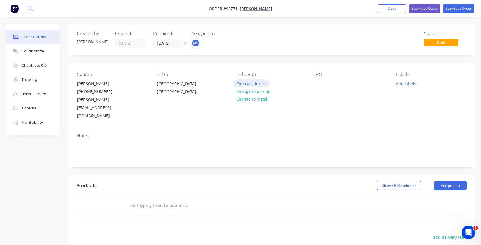
click at [252, 85] on button "Choose address" at bounding box center [251, 83] width 36 height 8
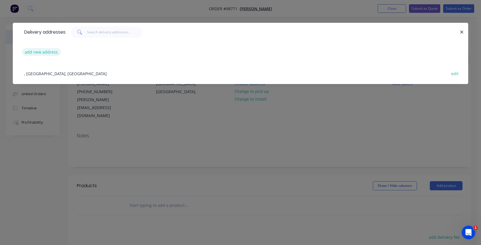
click at [42, 52] on button "add new address" at bounding box center [41, 52] width 39 height 8
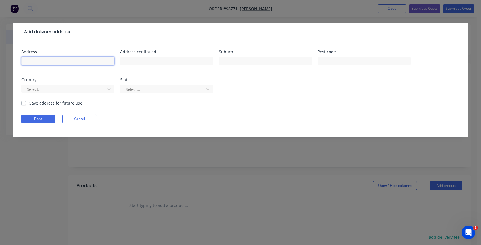
click at [45, 62] on input "text" at bounding box center [67, 61] width 93 height 9
type input ")"
type input "[PERSON_NAME]"
type input "[STREET_ADDRESS]"
type input "[GEOGRAPHIC_DATA]"
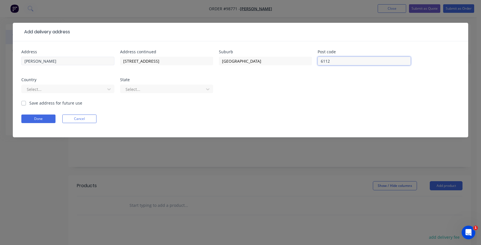
type input "6112"
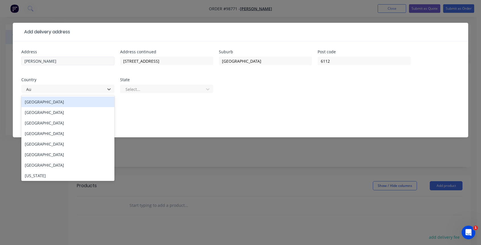
type input "Aus"
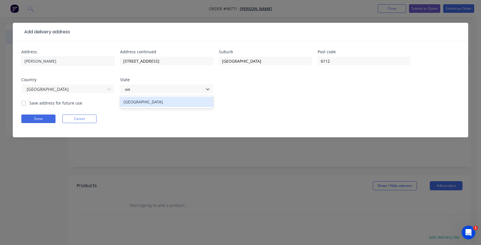
type input "w"
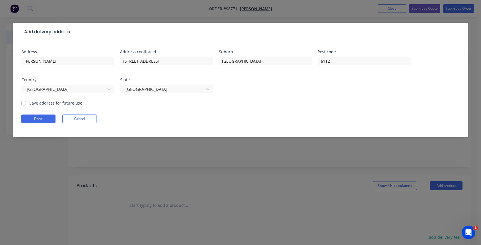
click at [29, 102] on label "Save address for future use" at bounding box center [55, 103] width 53 height 6
click at [24, 102] on input "Save address for future use" at bounding box center [23, 102] width 5 height 5
checkbox input "true"
click at [37, 119] on button "Done" at bounding box center [38, 118] width 34 height 9
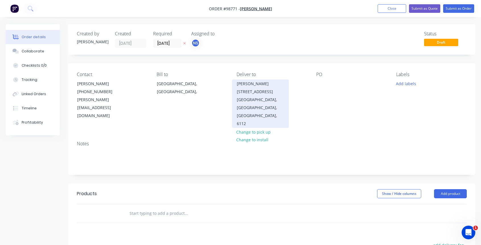
click at [264, 84] on div "[PERSON_NAME] [STREET_ADDRESS]" at bounding box center [260, 88] width 47 height 16
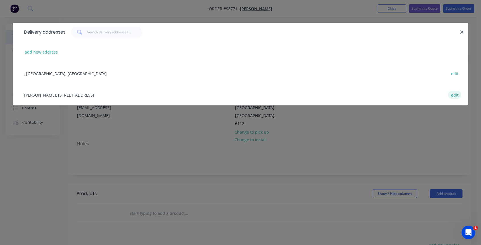
click at [453, 95] on button "edit" at bounding box center [454, 95] width 13 height 8
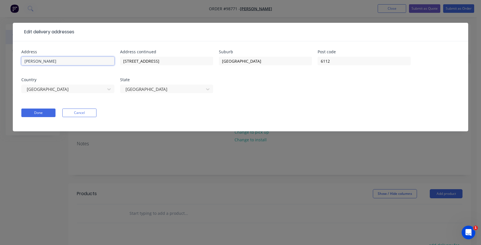
click at [62, 61] on input "[PERSON_NAME]" at bounding box center [67, 61] width 93 height 9
type input "[PERSON_NAME],"
click at [165, 61] on input "[STREET_ADDRESS]" at bounding box center [166, 61] width 93 height 9
type input "[STREET_ADDRESS],"
drag, startPoint x: 39, startPoint y: 110, endPoint x: 43, endPoint y: 109, distance: 4.1
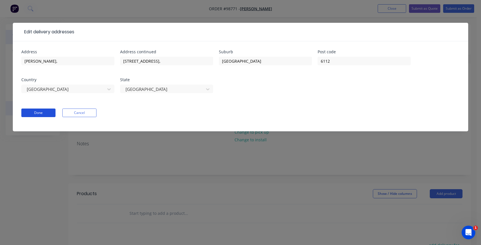
click at [39, 110] on button "Done" at bounding box center [38, 112] width 34 height 9
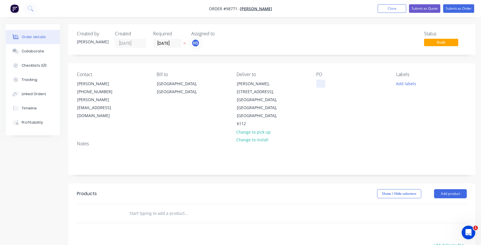
click at [320, 84] on div at bounding box center [320, 83] width 9 height 8
click at [400, 84] on button "Add labels" at bounding box center [406, 83] width 26 height 8
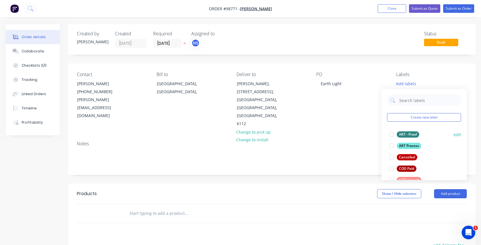
click at [391, 135] on div at bounding box center [391, 134] width 11 height 11
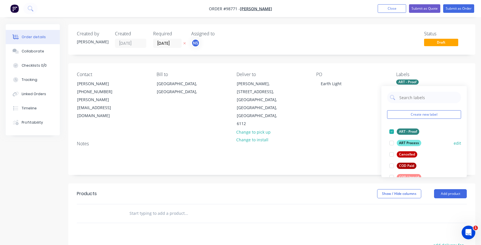
click at [392, 144] on div at bounding box center [391, 142] width 11 height 11
click at [391, 176] on div at bounding box center [391, 176] width 11 height 11
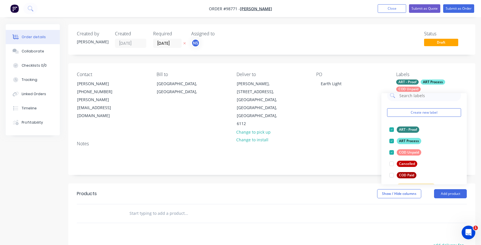
scroll to position [35, 0]
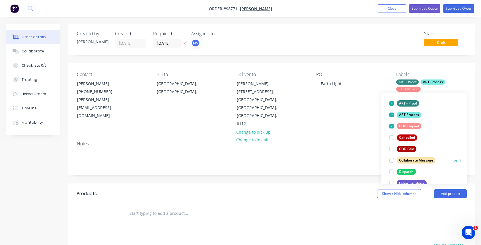
click at [391, 160] on div at bounding box center [391, 160] width 11 height 11
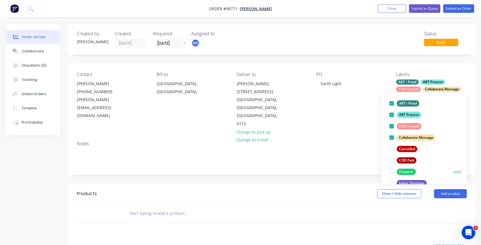
click at [392, 171] on div at bounding box center [391, 171] width 11 height 11
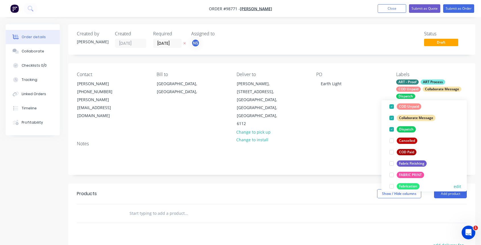
scroll to position [83, 0]
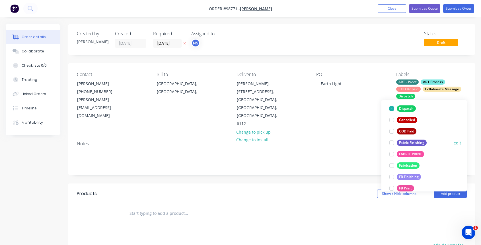
click at [391, 143] on div at bounding box center [391, 142] width 11 height 11
click at [392, 155] on div at bounding box center [391, 153] width 11 height 11
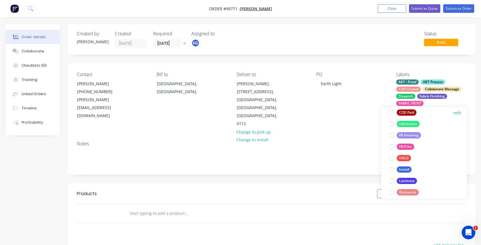
scroll to position [132, 0]
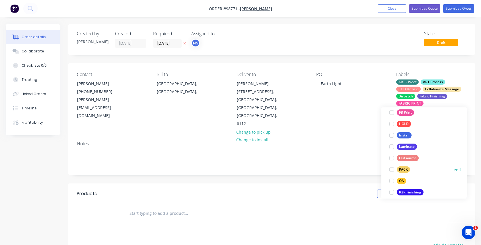
click at [392, 171] on div at bounding box center [391, 169] width 11 height 11
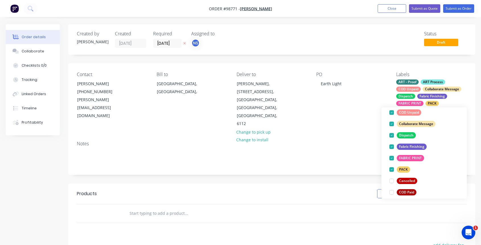
scroll to position [170, 0]
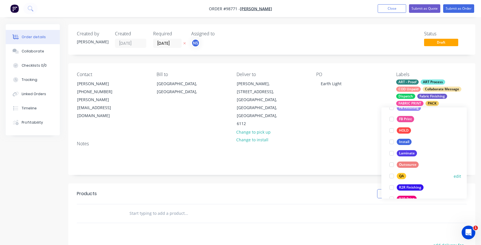
click at [392, 176] on div at bounding box center [391, 175] width 11 height 11
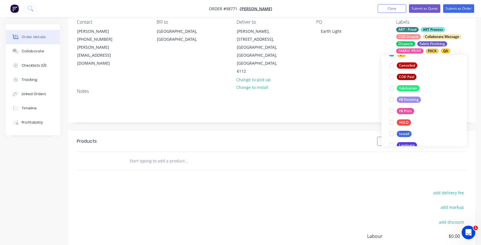
scroll to position [136, 0]
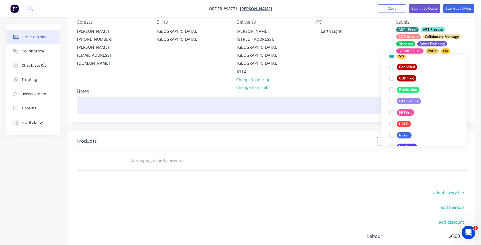
click at [82, 96] on div at bounding box center [272, 104] width 390 height 17
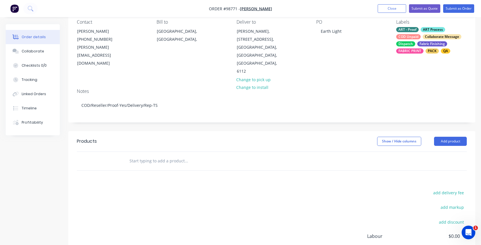
click at [141, 155] on input "text" at bounding box center [186, 160] width 114 height 11
click at [40, 49] on div "Collaborate" at bounding box center [33, 51] width 22 height 5
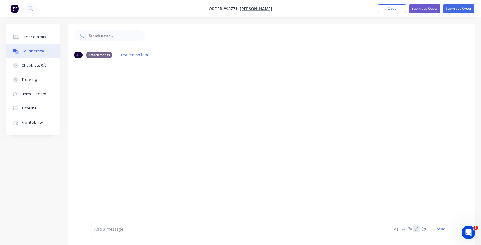
click at [417, 228] on icon "button" at bounding box center [416, 229] width 3 height 4
click at [440, 228] on button "Send" at bounding box center [441, 229] width 22 height 9
click at [417, 230] on icon "button" at bounding box center [416, 229] width 3 height 4
click at [437, 228] on button "Send" at bounding box center [441, 229] width 22 height 9
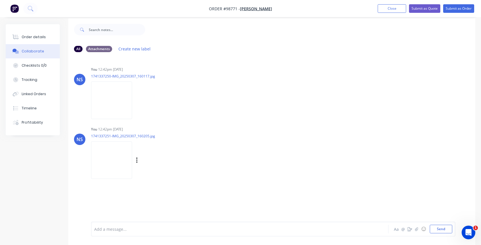
scroll to position [9, 0]
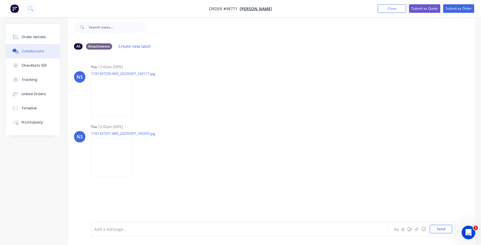
click at [116, 227] on div at bounding box center [228, 229] width 268 height 6
click at [438, 228] on button "Send" at bounding box center [441, 229] width 22 height 9
click at [104, 230] on div at bounding box center [228, 229] width 268 height 6
click at [440, 229] on button "Send" at bounding box center [441, 229] width 22 height 9
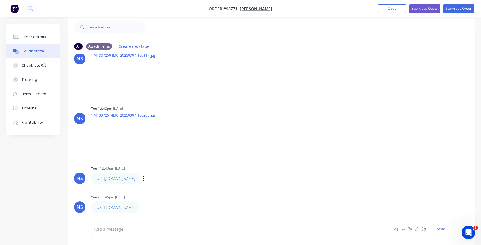
scroll to position [42, 0]
click at [32, 34] on button "Order details" at bounding box center [33, 37] width 54 height 14
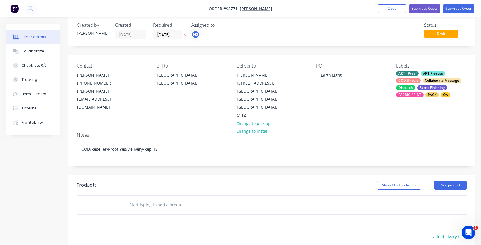
click at [155, 199] on input "text" at bounding box center [186, 204] width 114 height 11
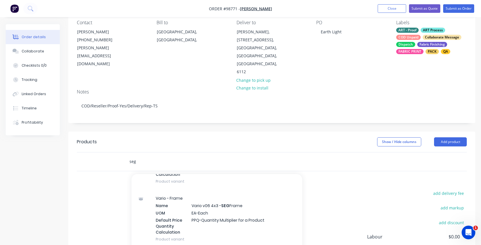
scroll to position [2615, 0]
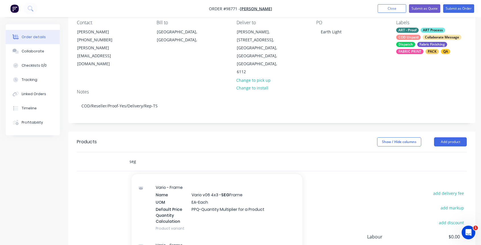
type input "seg"
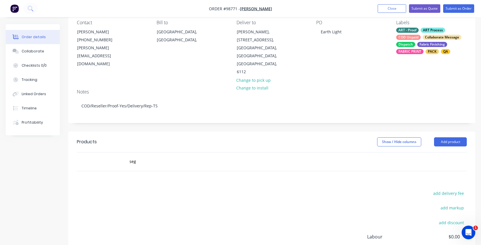
click at [308, 89] on div "Notes" at bounding box center [272, 91] width 390 height 5
click at [390, 9] on button "Close" at bounding box center [392, 8] width 28 height 9
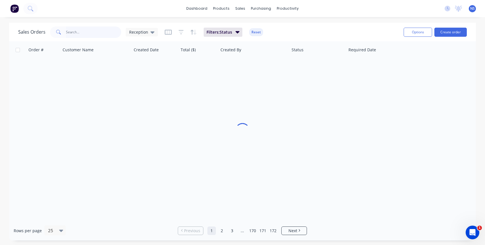
click at [92, 33] on input "text" at bounding box center [93, 31] width 55 height 11
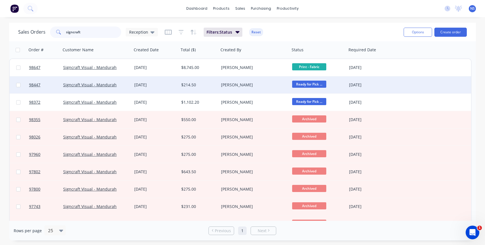
type input "signcraft"
